Goal: Task Accomplishment & Management: Use online tool/utility

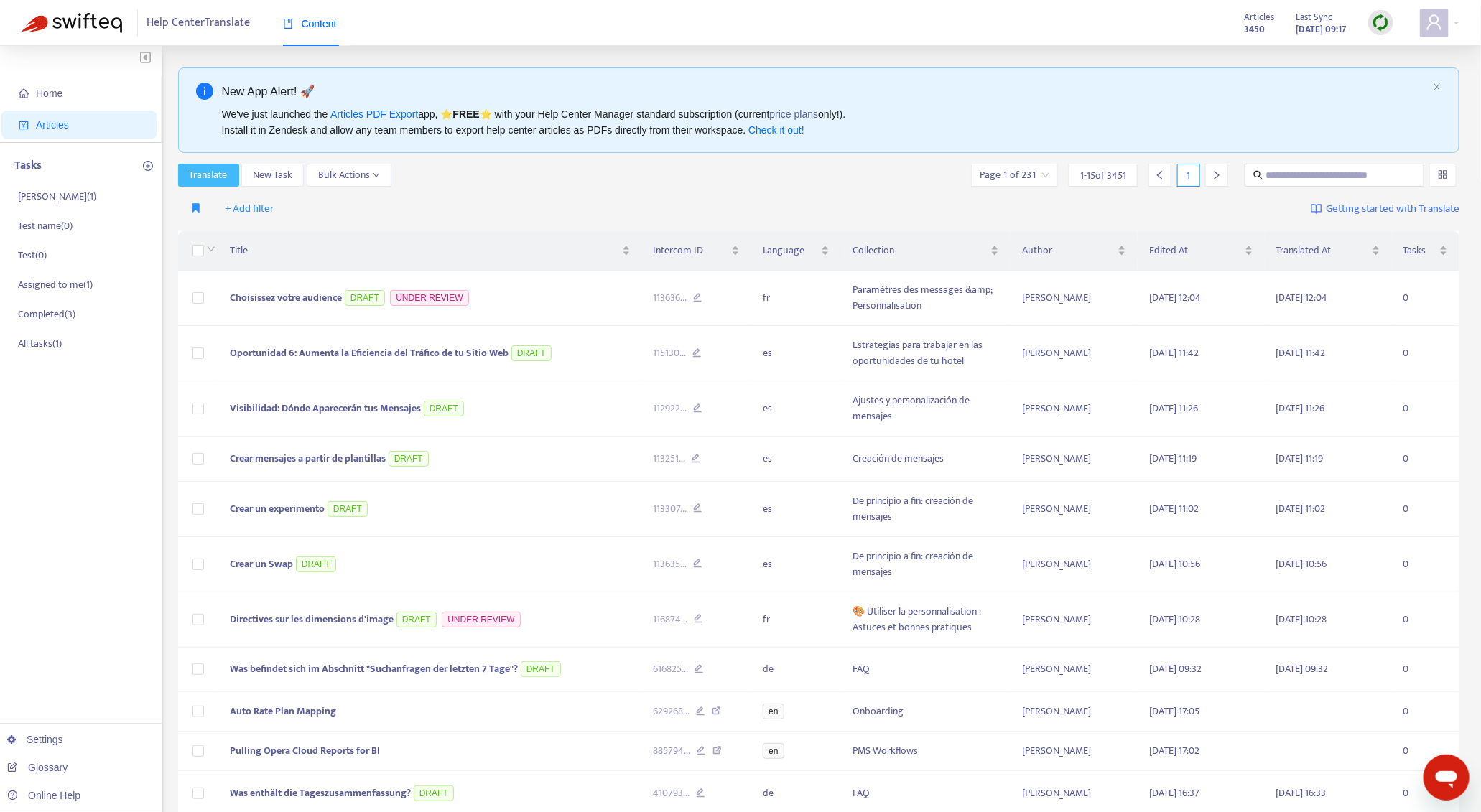
click at [239, 180] on button "Translate" at bounding box center [208, 176] width 61 height 23
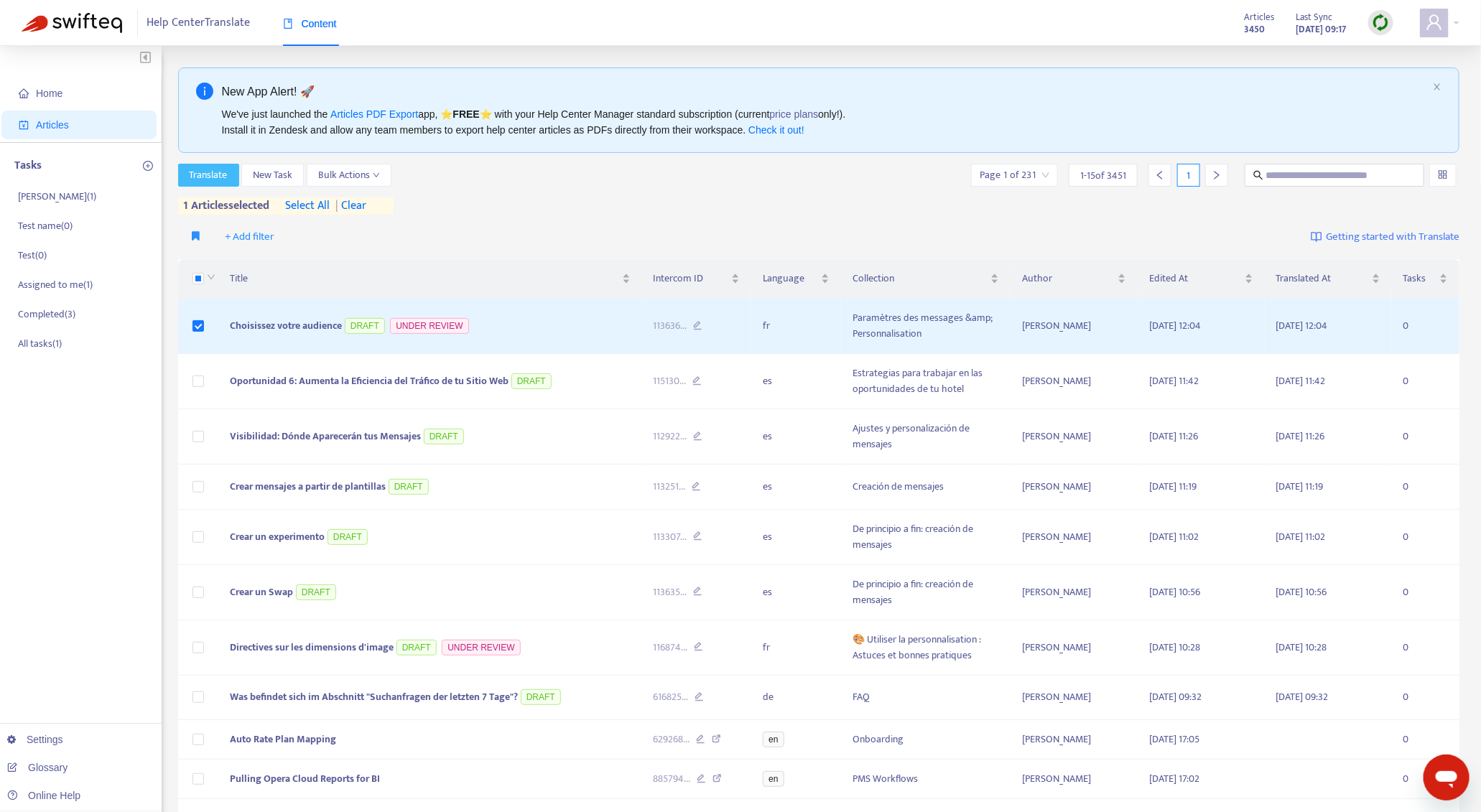
click at [217, 168] on span "Translate" at bounding box center [208, 176] width 38 height 16
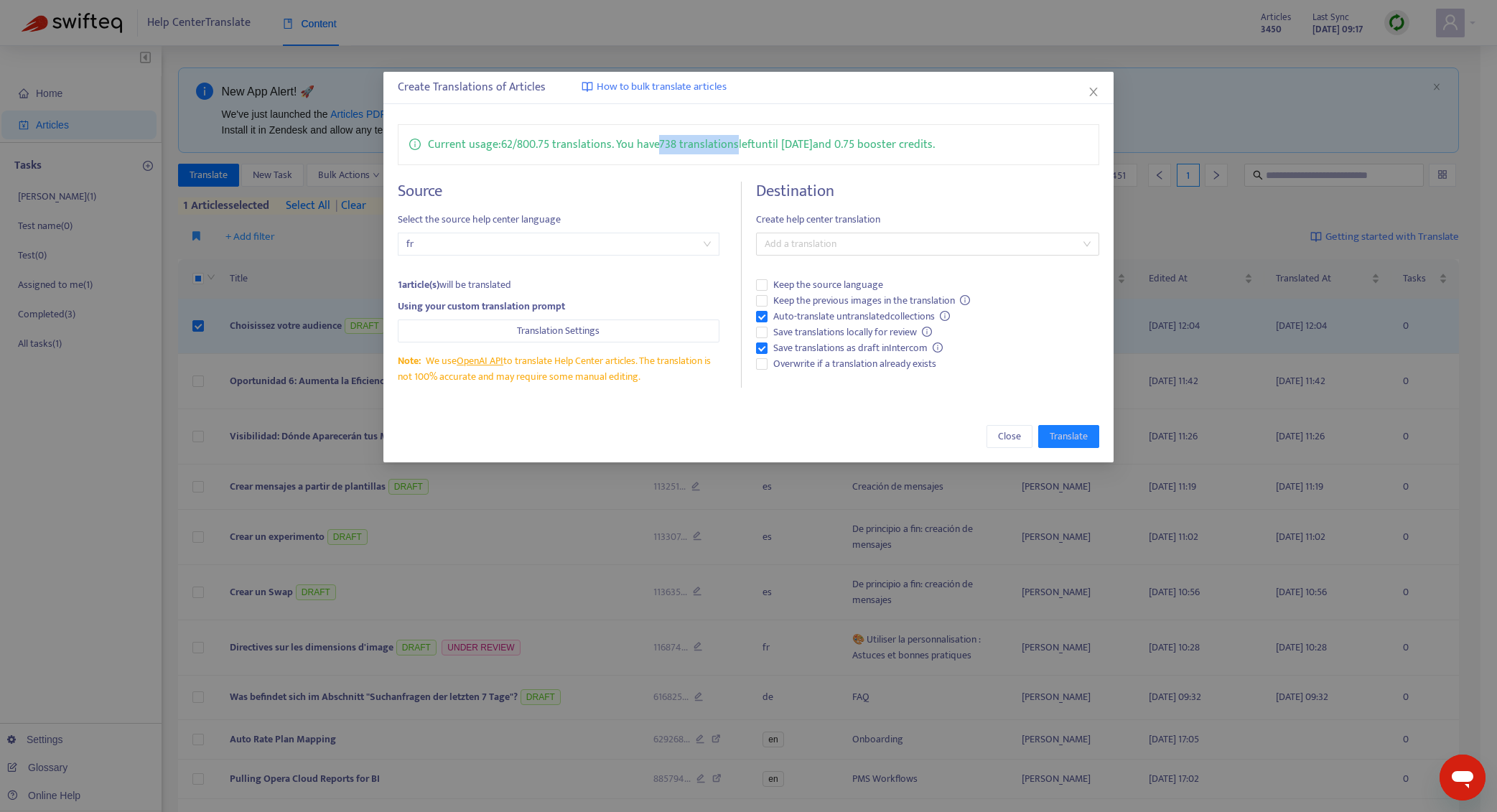
drag, startPoint x: 661, startPoint y: 147, endPoint x: 740, endPoint y: 142, distance: 79.2
click at [740, 142] on p "Current usage: 62 / 800.75 translations . You have 738 translations left until …" at bounding box center [681, 144] width 507 height 18
copy p "738 translations"
click at [1095, 90] on icon "close" at bounding box center [1094, 92] width 8 height 9
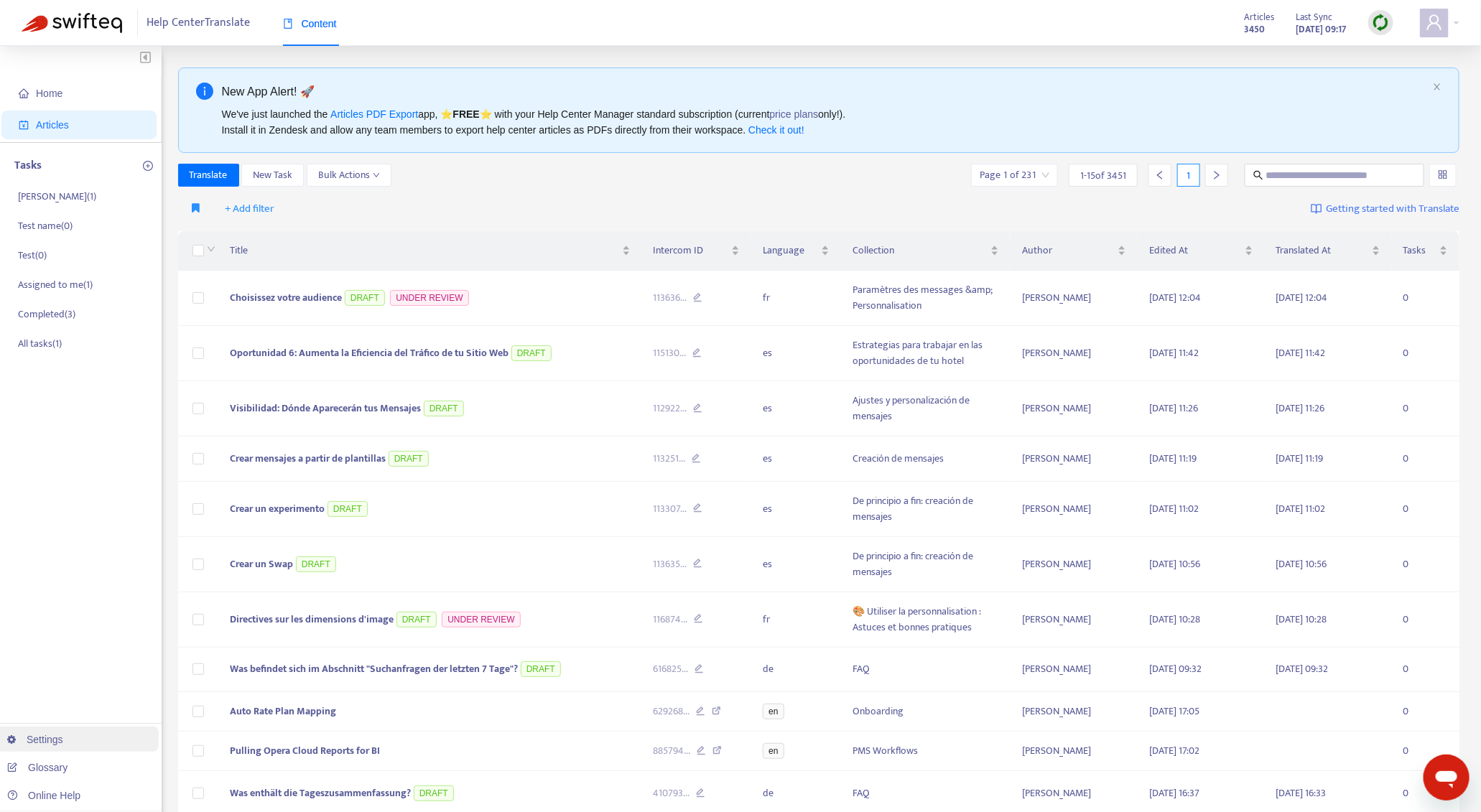
click at [63, 745] on link "Settings" at bounding box center [35, 739] width 56 height 12
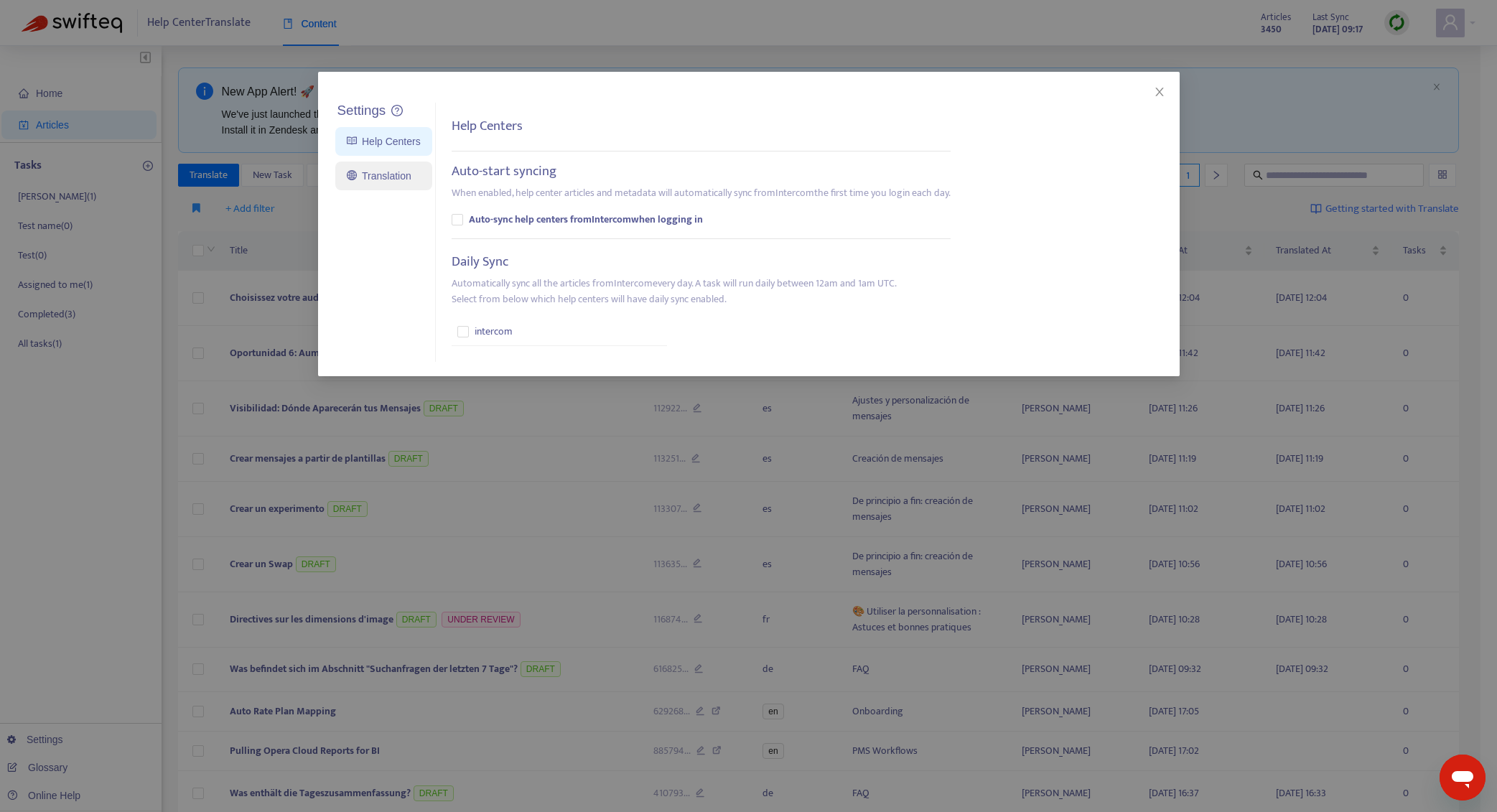
click at [381, 181] on link "Translation" at bounding box center [379, 176] width 65 height 12
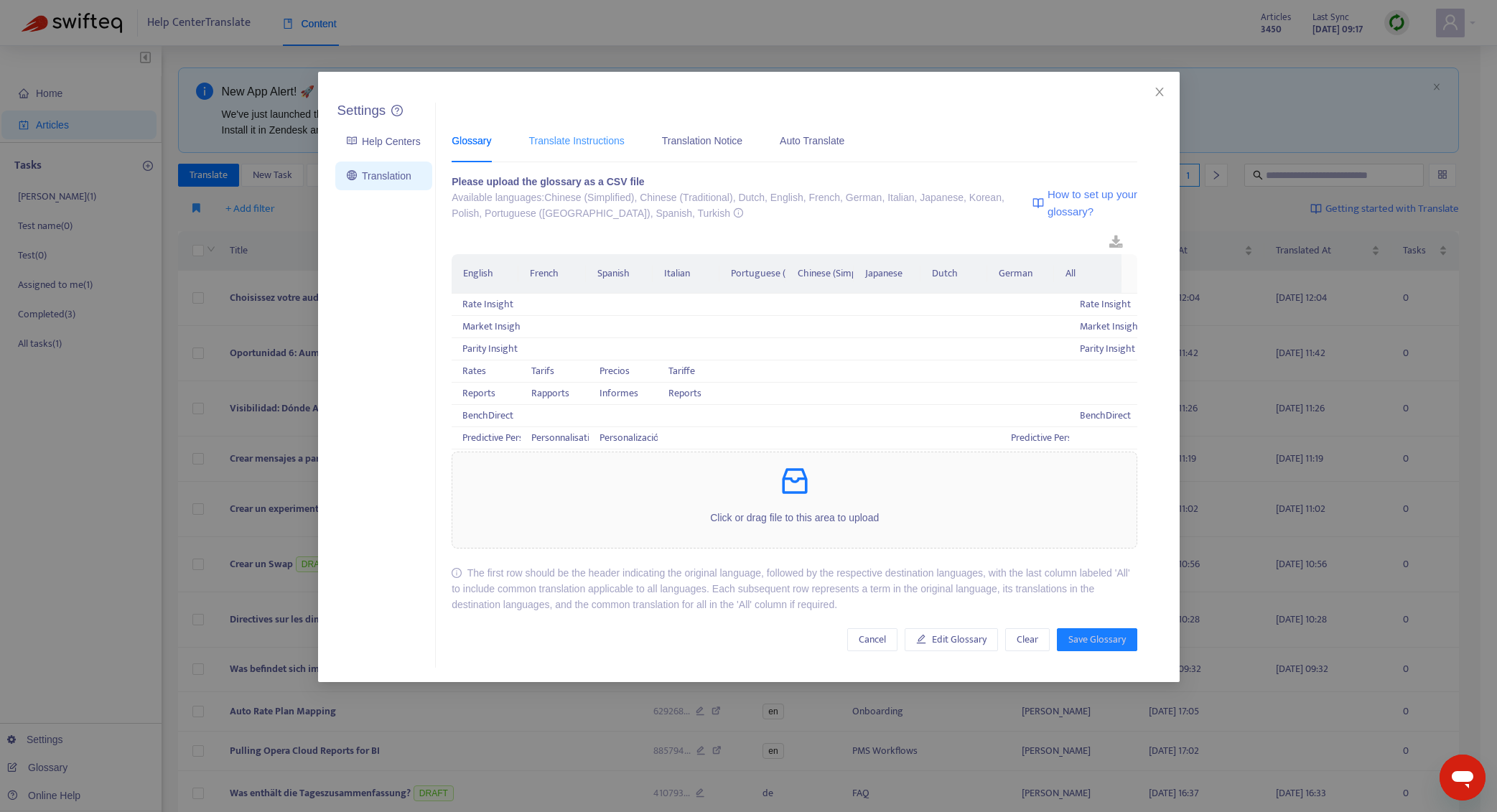
click at [607, 127] on div "Translate Instructions" at bounding box center [576, 140] width 96 height 44
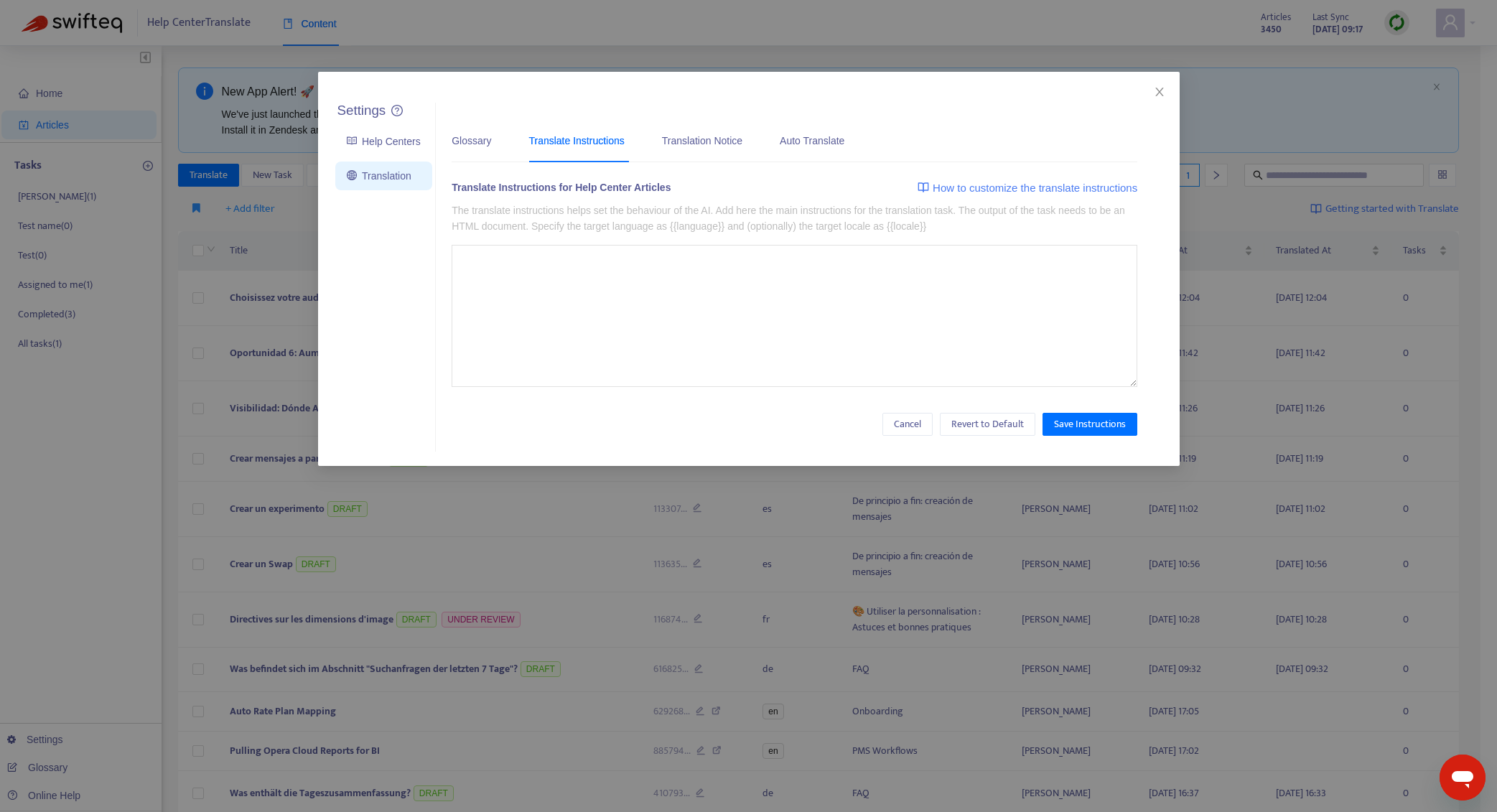
type textarea "**********"
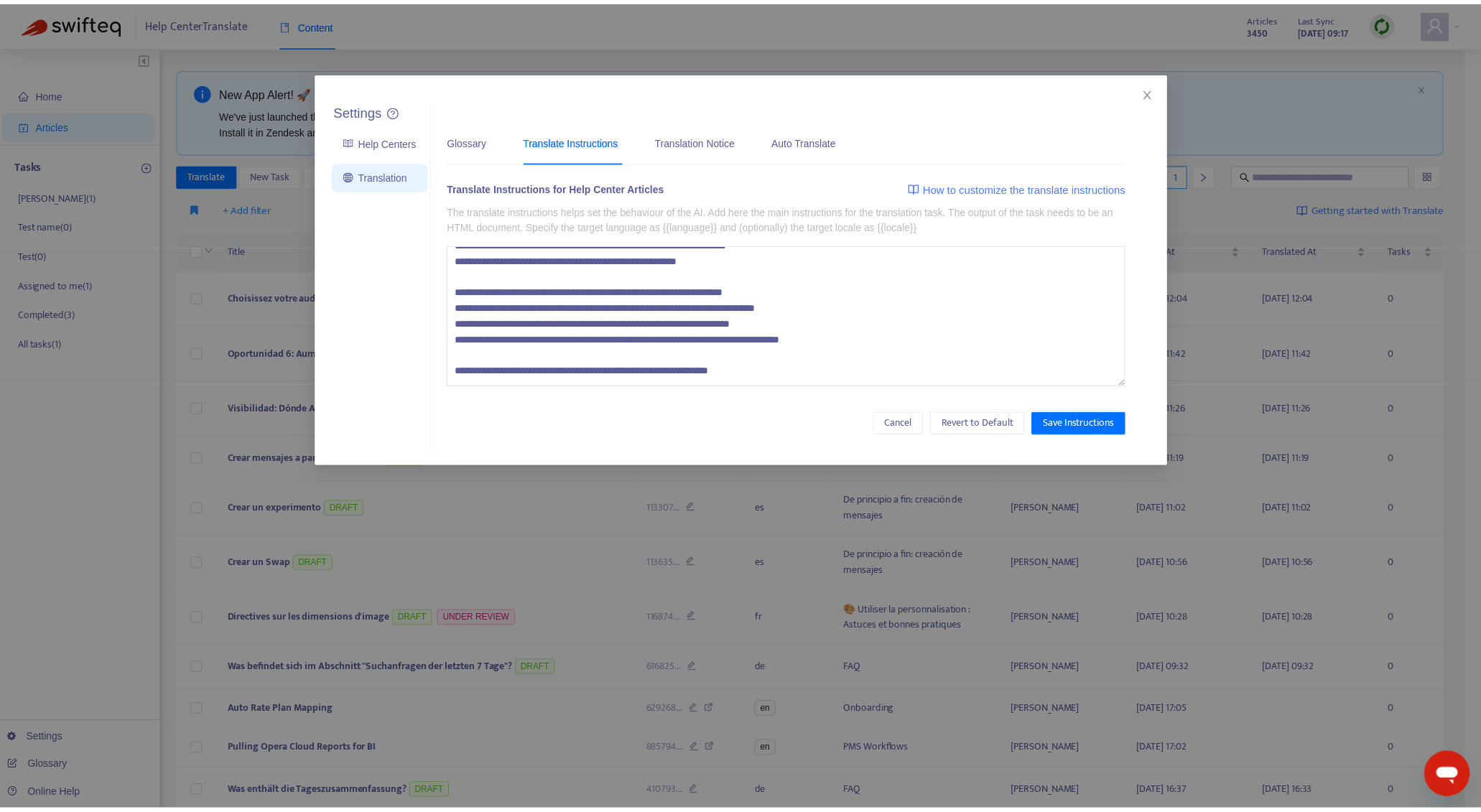
scroll to position [354, 0]
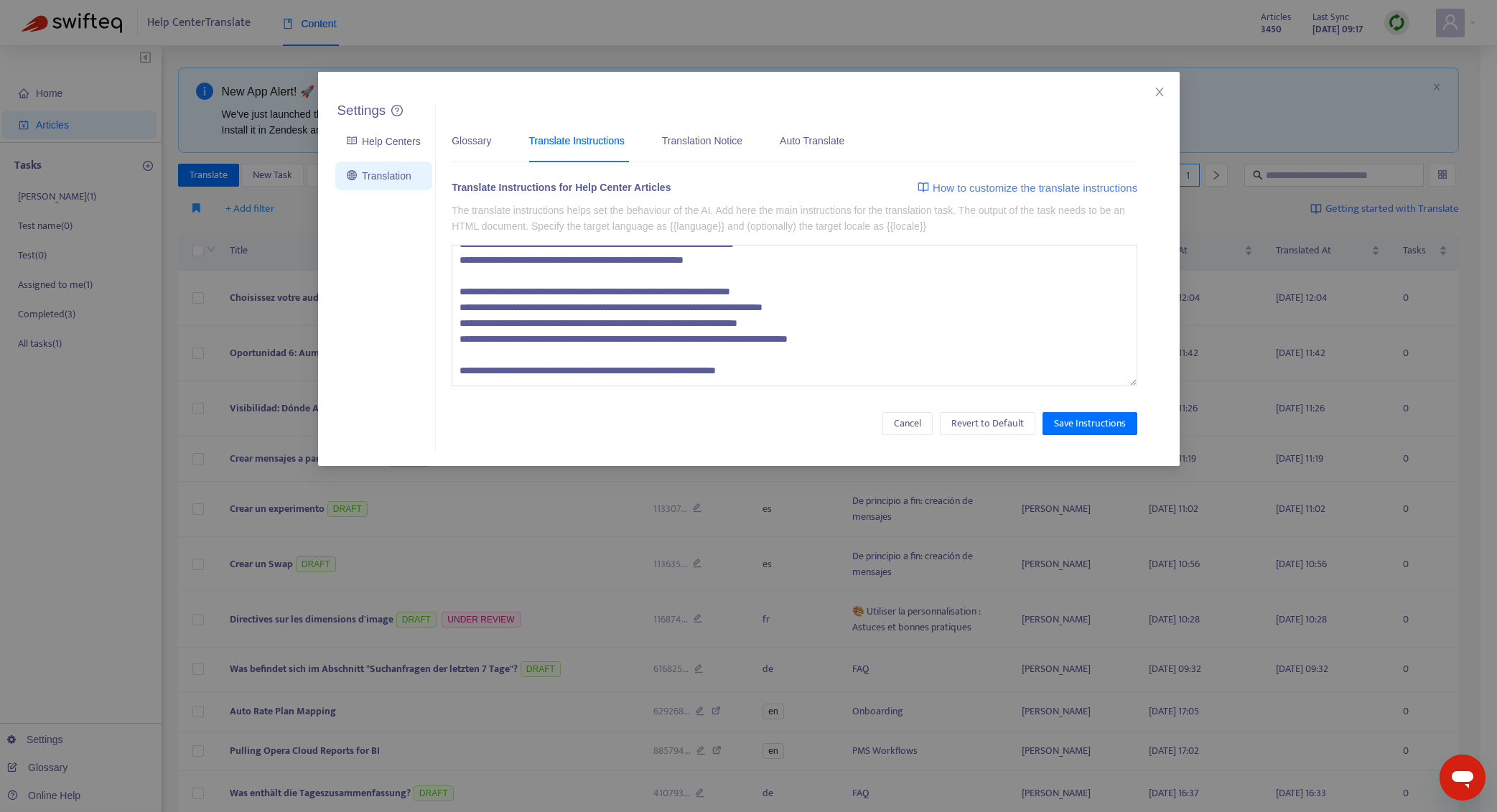
click at [1388, 803] on div "Settings Help Centers Translation Settings Glossary Translate Instructions Tran…" at bounding box center [748, 406] width 1497 height 812
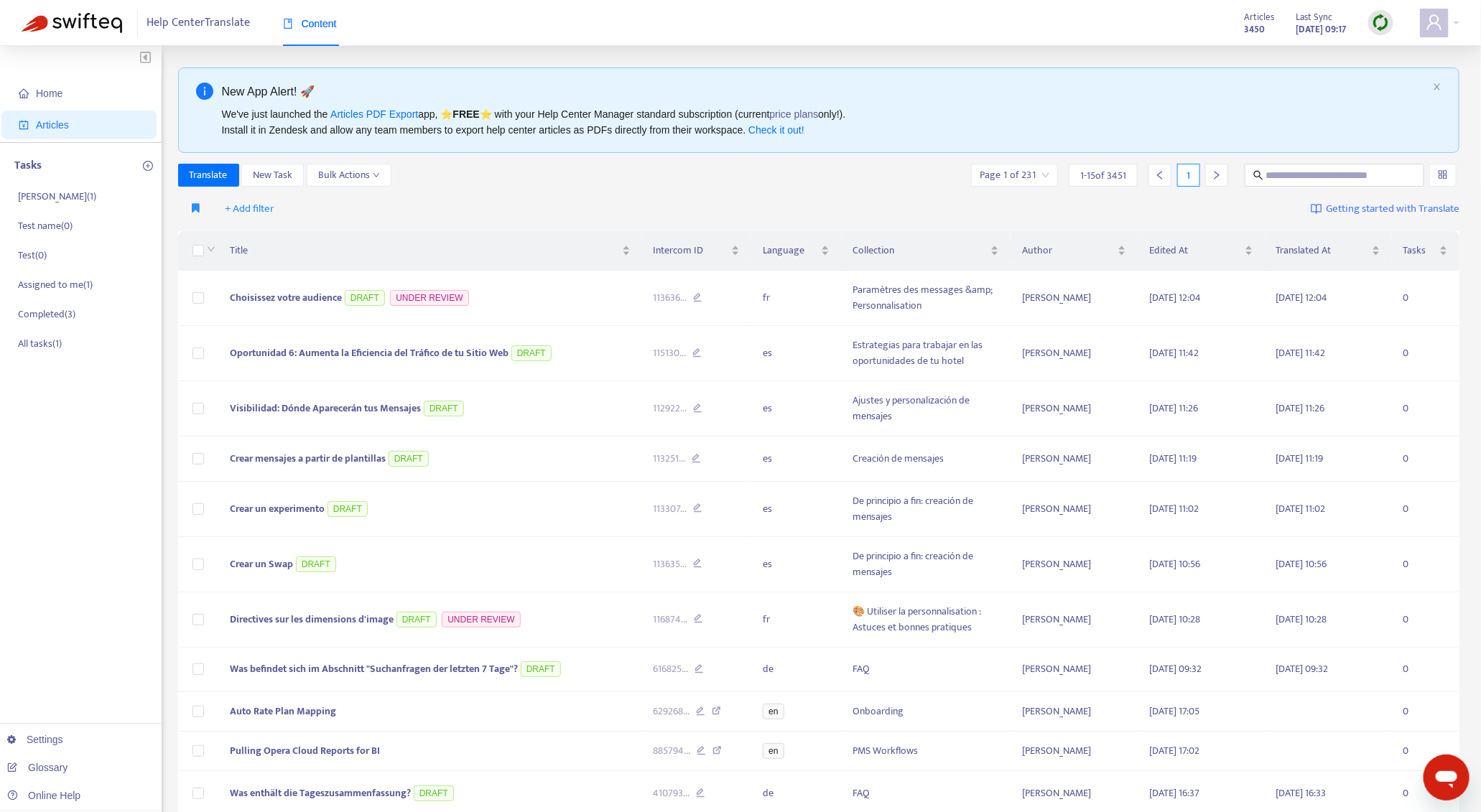
click at [1368, 17] on div at bounding box center [1381, 23] width 25 height 29
click at [1371, 16] on div at bounding box center [1381, 22] width 25 height 25
click at [1412, 51] on link "Quick Sync" at bounding box center [1411, 52] width 61 height 17
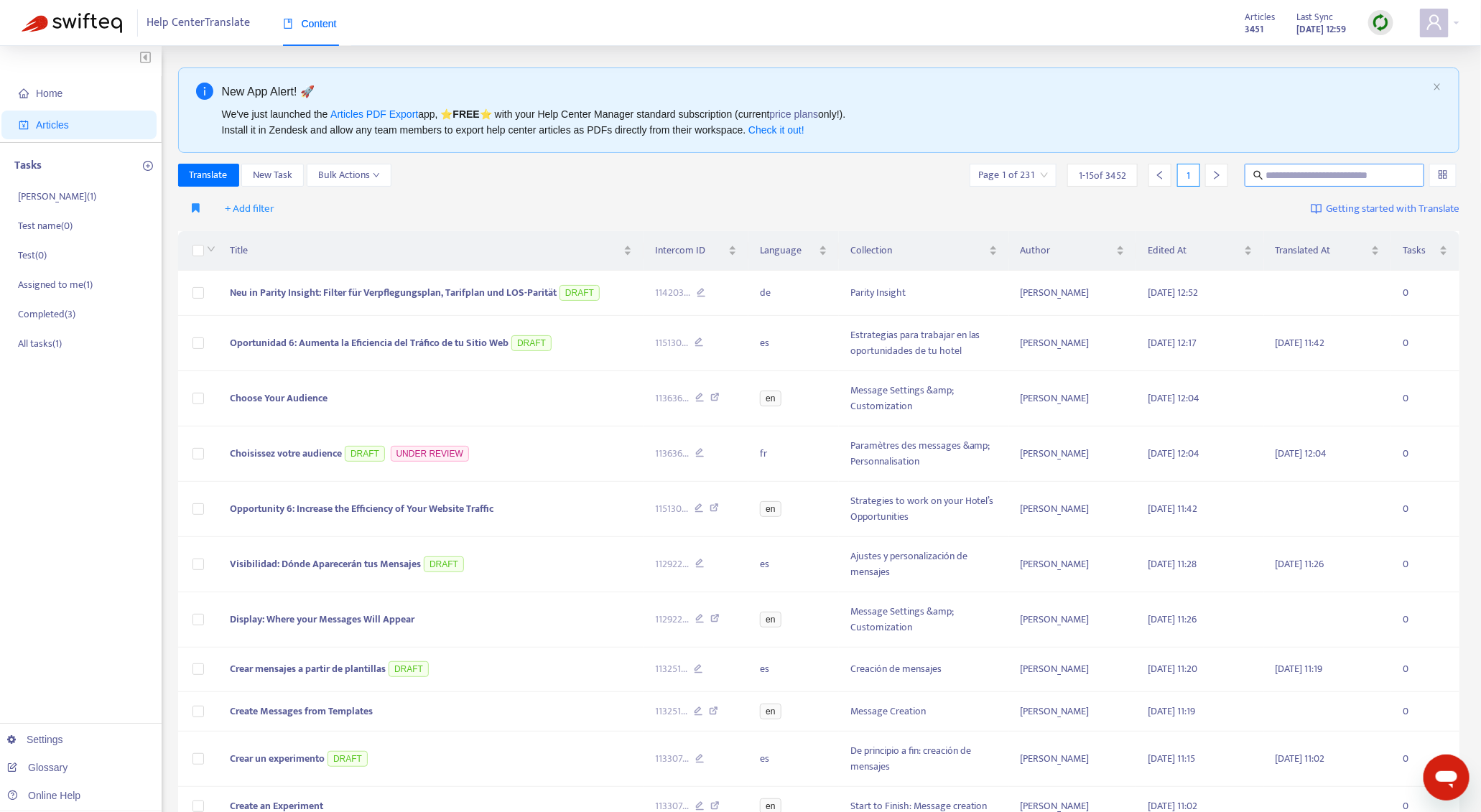
click at [1302, 168] on input "text" at bounding box center [1335, 176] width 138 height 16
paste input "**********"
type input "**********"
click at [1303, 168] on input "text" at bounding box center [1335, 176] width 138 height 16
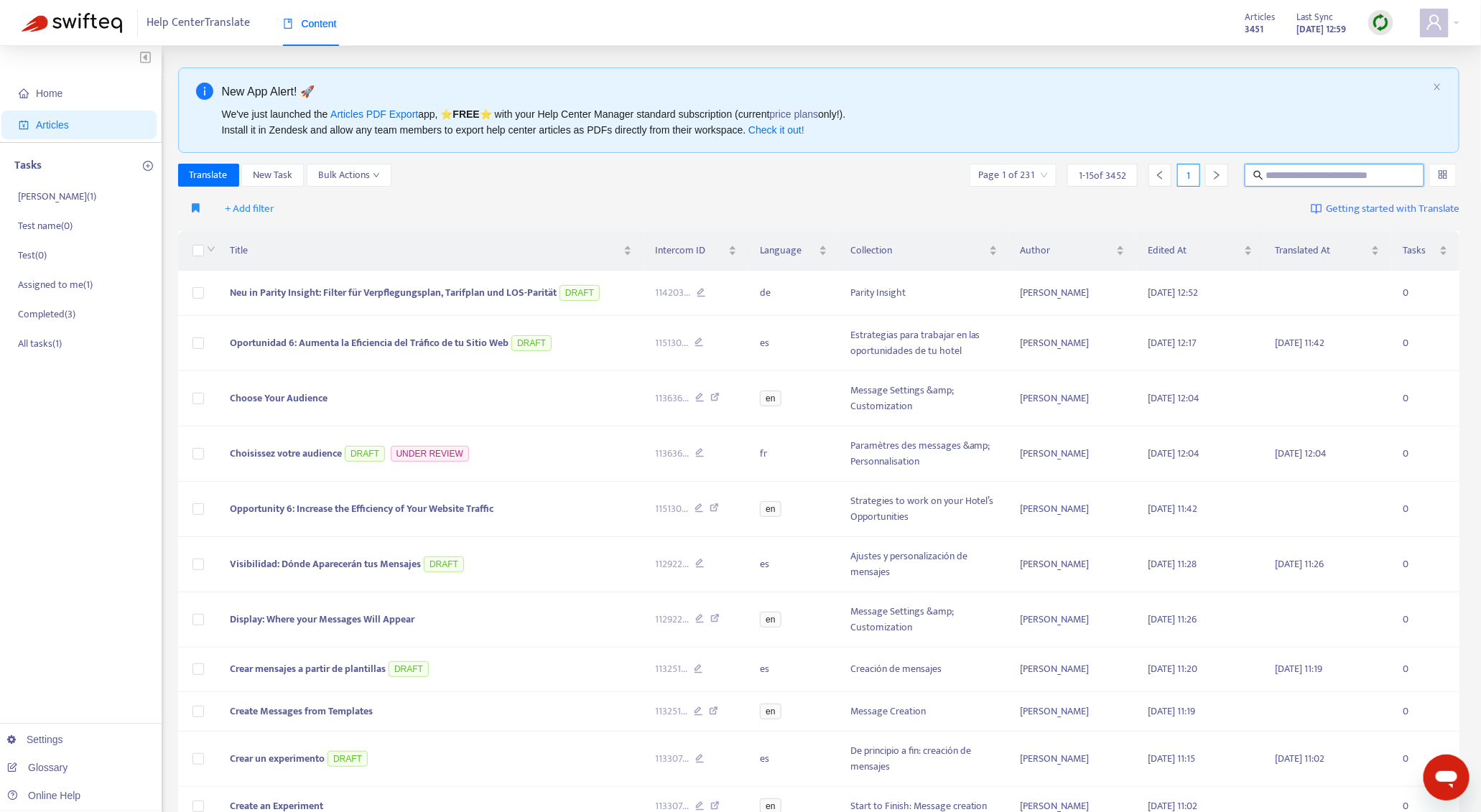
paste input "**********"
type input "**********"
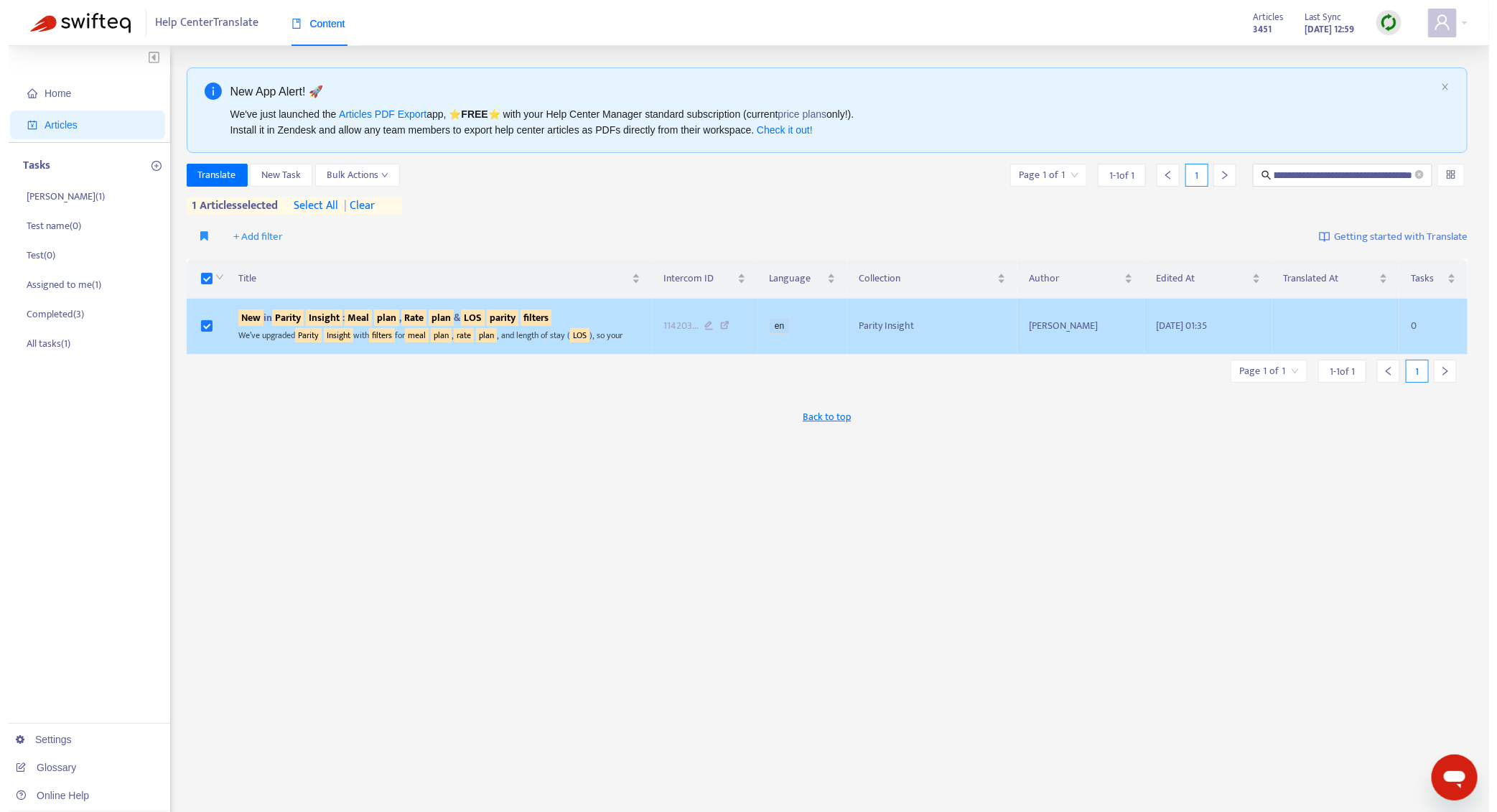
scroll to position [0, 0]
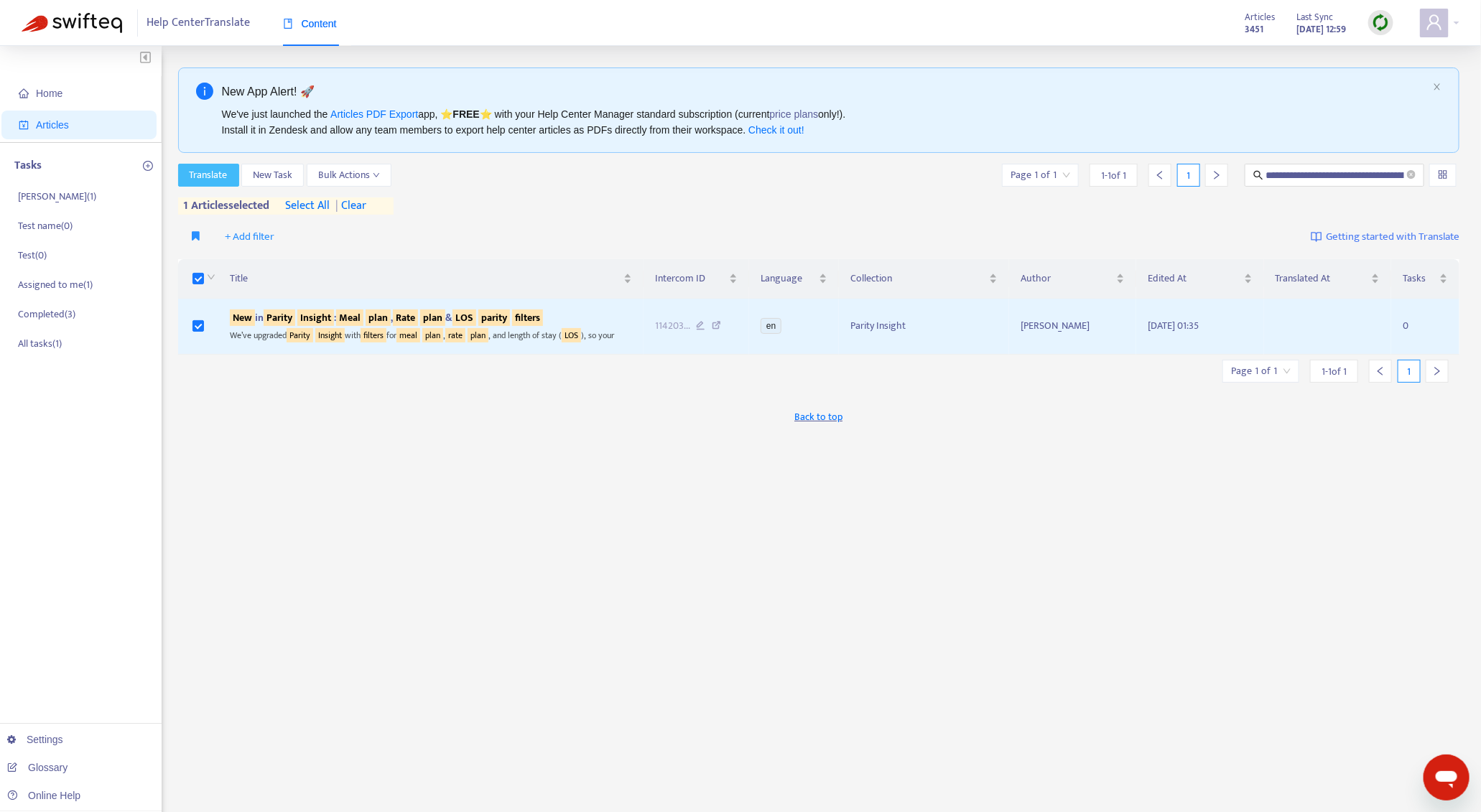
click at [213, 181] on span "Translate" at bounding box center [208, 176] width 38 height 16
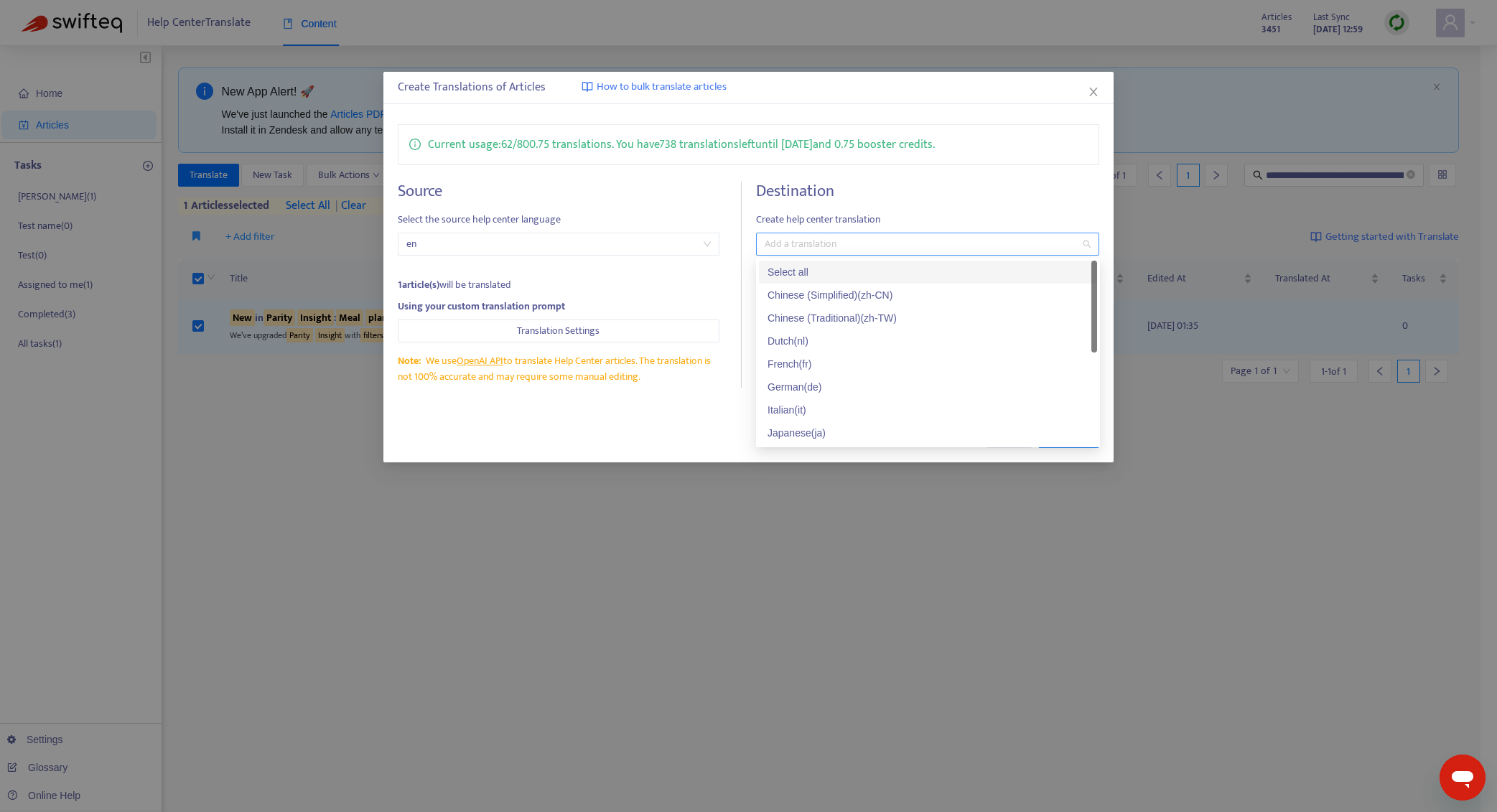
click at [837, 245] on div at bounding box center [921, 245] width 322 height 17
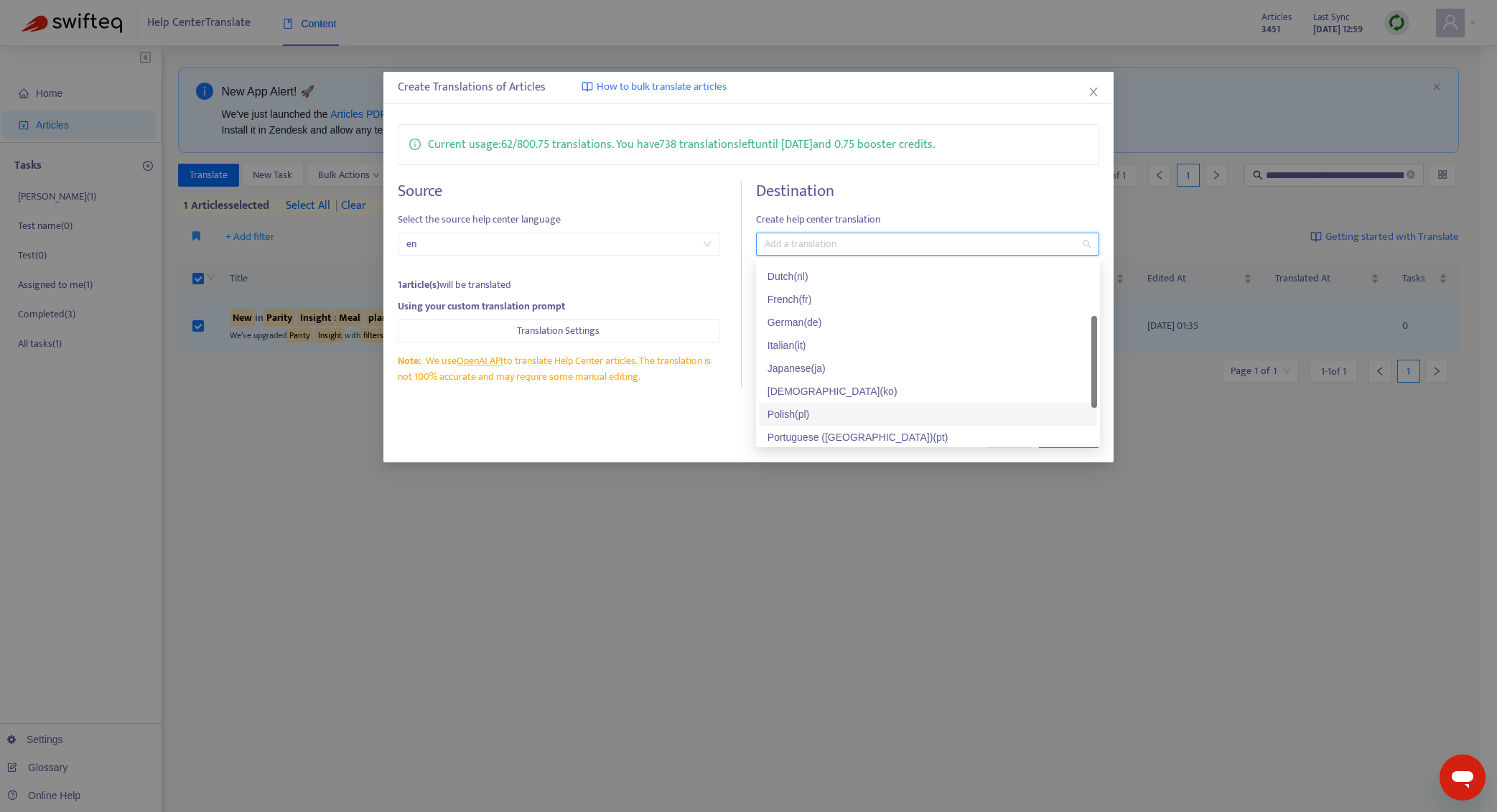
scroll to position [82, 0]
click at [849, 303] on div "German ( de )" at bounding box center [928, 305] width 321 height 16
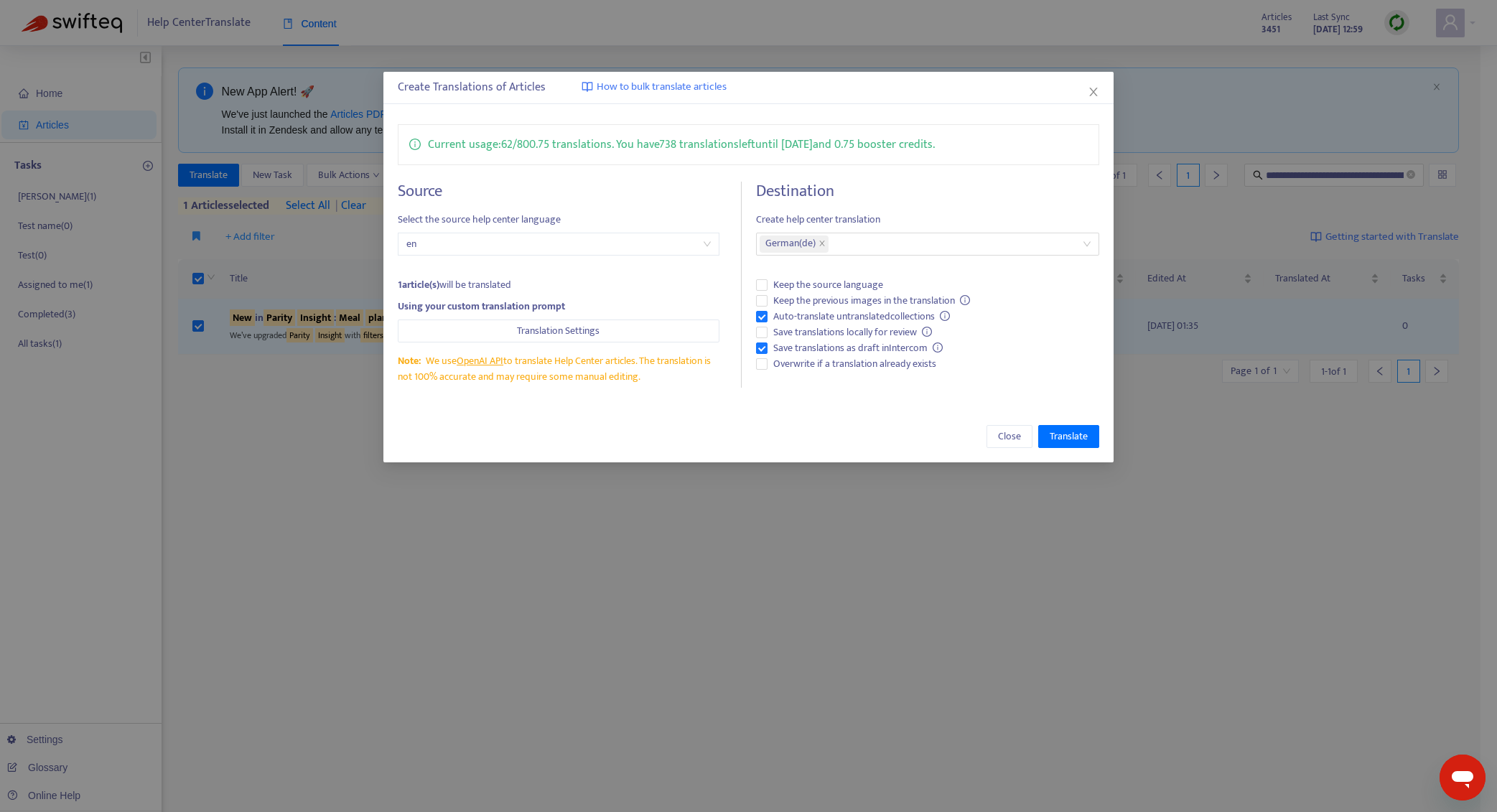
click at [677, 435] on div "Close Translate" at bounding box center [749, 437] width 702 height 23
click at [1081, 432] on span "Translate" at bounding box center [1069, 437] width 38 height 16
